Goal: Task Accomplishment & Management: Manage account settings

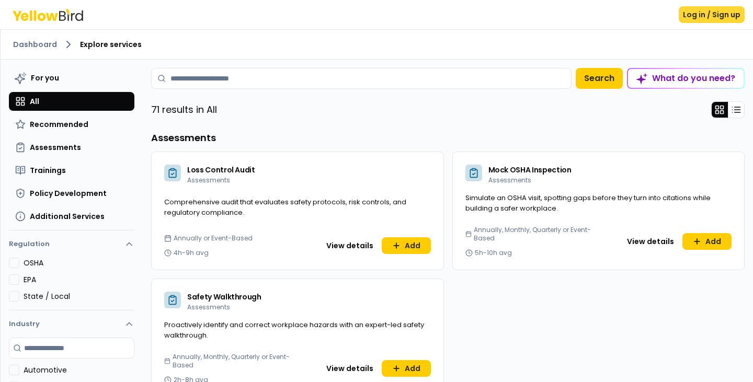
click at [699, 15] on button "Log in / Sign up" at bounding box center [712, 14] width 66 height 17
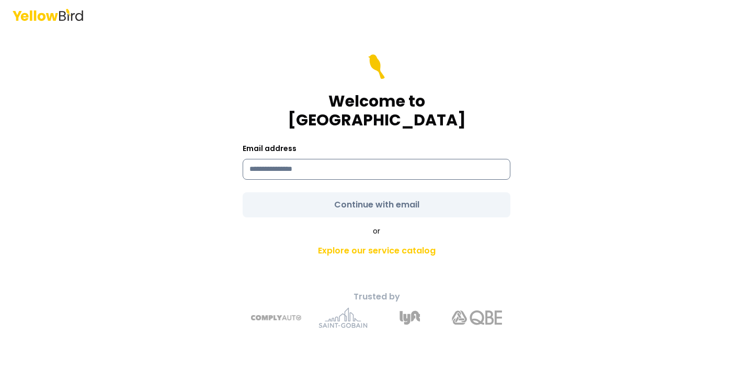
click at [341, 164] on input at bounding box center [377, 169] width 268 height 21
type input "**********"
click at [355, 192] on form "**********" at bounding box center [377, 135] width 268 height 163
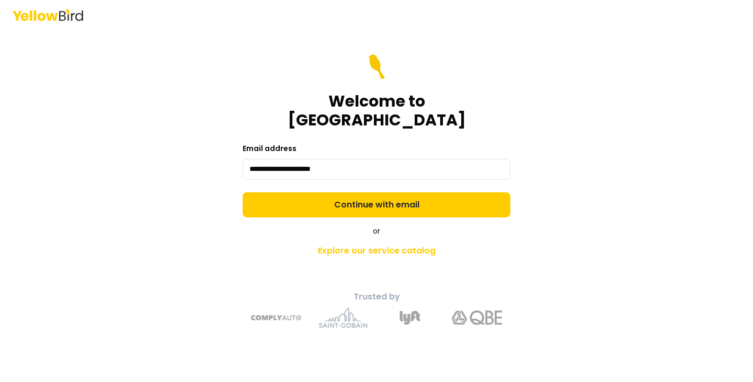
click at [355, 192] on button "Continue with email" at bounding box center [377, 204] width 268 height 25
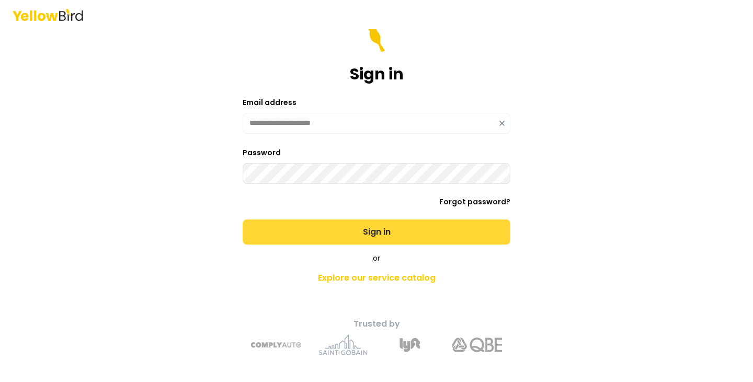
click at [370, 225] on button "Sign in" at bounding box center [377, 232] width 268 height 25
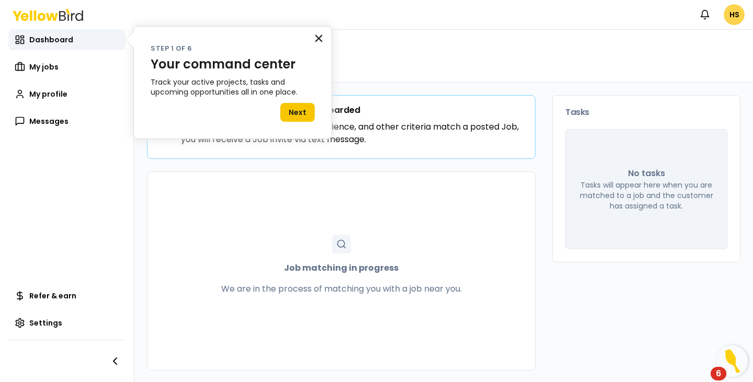
click at [321, 37] on button "×" at bounding box center [319, 38] width 10 height 17
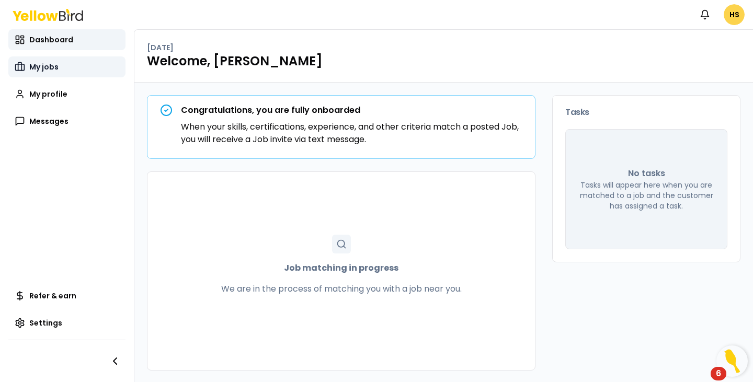
click at [42, 65] on span "My jobs" at bounding box center [43, 67] width 29 height 10
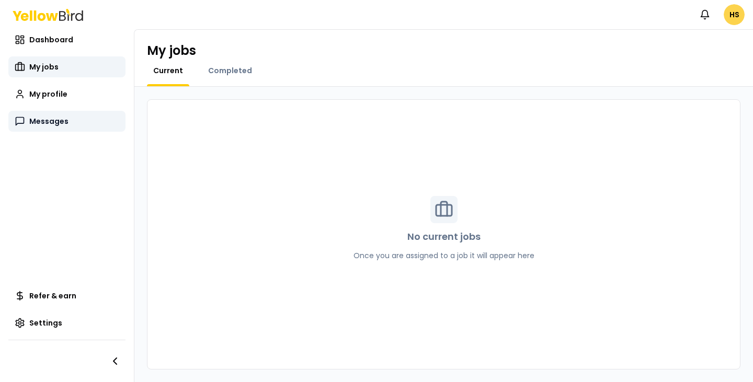
click at [43, 124] on span "Messages" at bounding box center [48, 121] width 39 height 10
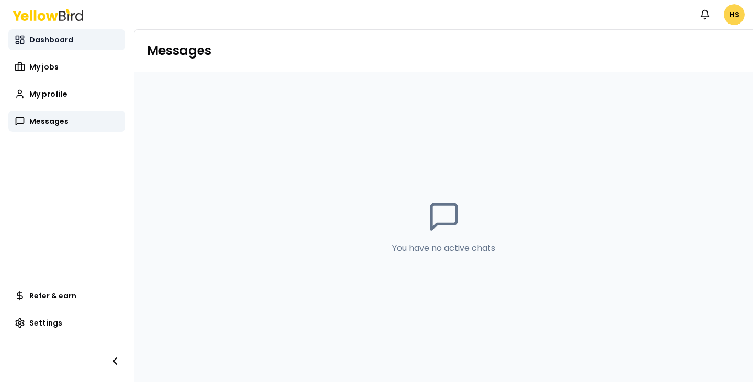
click at [42, 38] on span "Dashboard" at bounding box center [51, 40] width 44 height 10
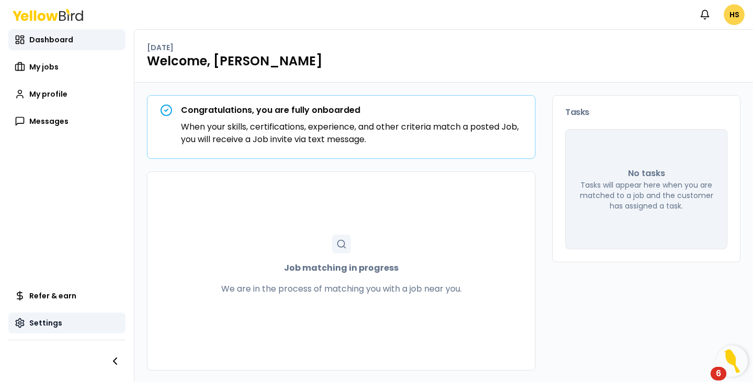
click at [30, 318] on span "Settings" at bounding box center [45, 323] width 33 height 10
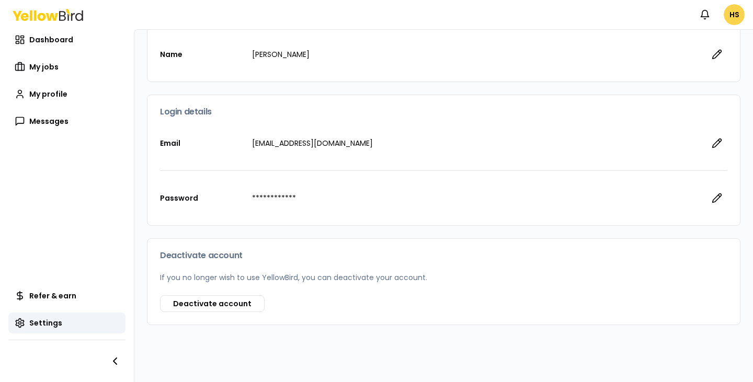
scroll to position [101, 0]
click at [221, 299] on button "Deactivate account" at bounding box center [212, 302] width 105 height 17
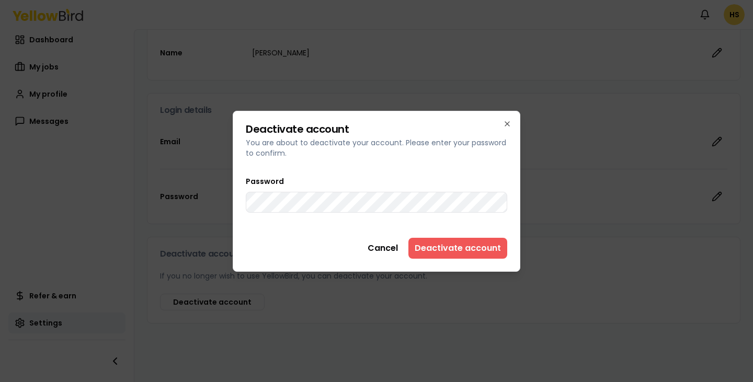
click at [449, 249] on button "Deactivate account" at bounding box center [457, 248] width 99 height 21
